Goal: Use online tool/utility

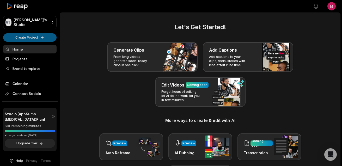
click at [45, 37] on html "[PERSON_NAME] Studio Create Project Home Projects Brand template Calendar Conne…" at bounding box center [171, 83] width 342 height 166
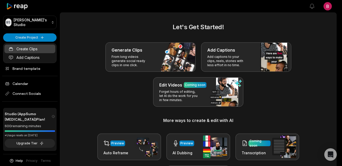
click at [39, 50] on link "Create Clips" at bounding box center [29, 49] width 51 height 9
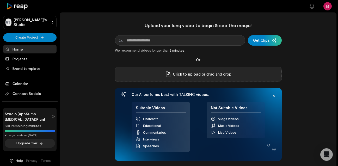
click at [220, 73] on p "or drag and drop" at bounding box center [216, 74] width 31 height 6
click at [201, 75] on p "or drag and drop" at bounding box center [216, 74] width 31 height 6
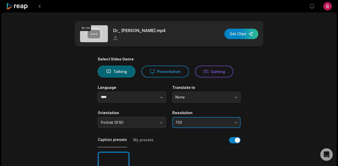
click at [223, 120] on span "720" at bounding box center [202, 122] width 55 height 5
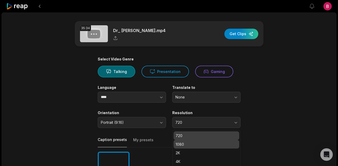
click at [202, 146] on p "1080" at bounding box center [207, 144] width 62 height 5
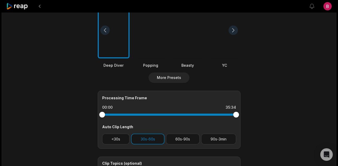
scroll to position [150, 0]
drag, startPoint x: 114, startPoint y: 143, endPoint x: 126, endPoint y: 138, distance: 12.6
click at [114, 143] on button "<30s" at bounding box center [116, 138] width 28 height 11
click at [178, 136] on button "60s-90s" at bounding box center [183, 138] width 34 height 11
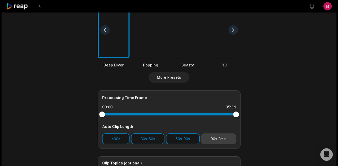
click at [219, 139] on button "90s-3min" at bounding box center [218, 138] width 35 height 11
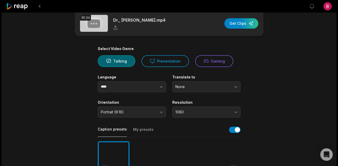
scroll to position [0, 0]
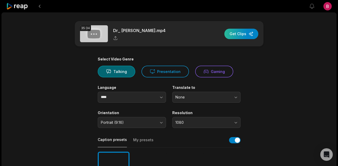
click at [243, 34] on div "button" at bounding box center [241, 34] width 34 height 10
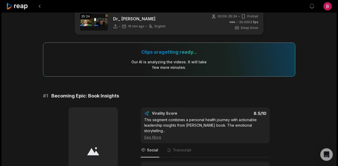
scroll to position [88, 0]
